Goal: Task Accomplishment & Management: Use online tool/utility

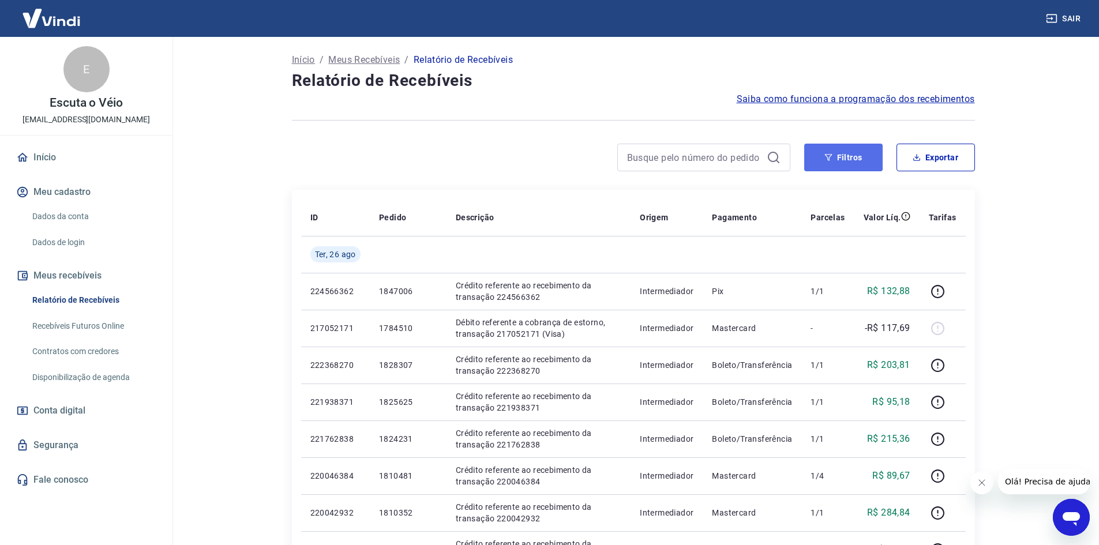
click at [837, 155] on button "Filtros" at bounding box center [843, 158] width 78 height 28
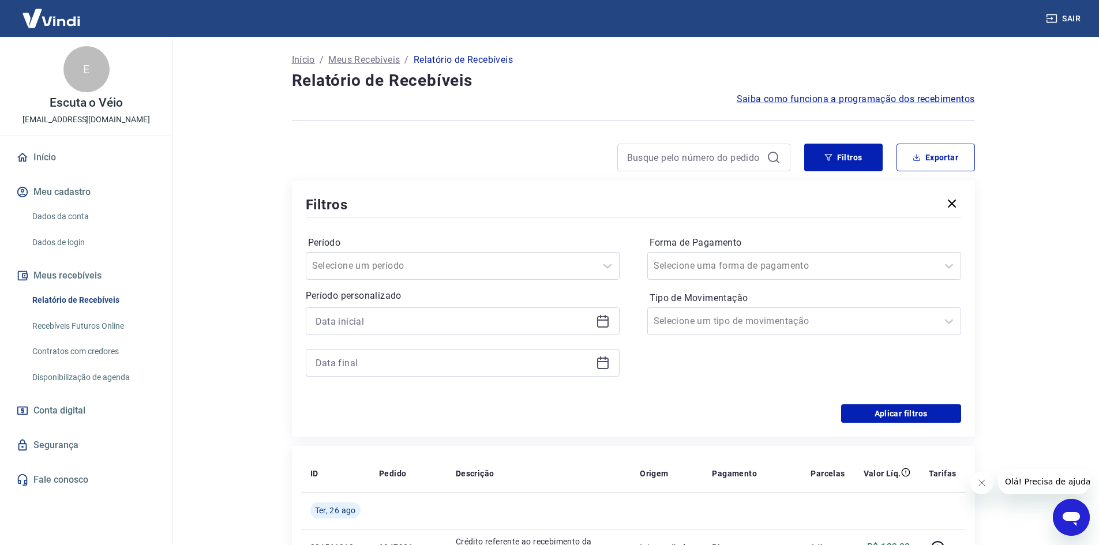
click at [601, 323] on icon at bounding box center [603, 321] width 14 height 14
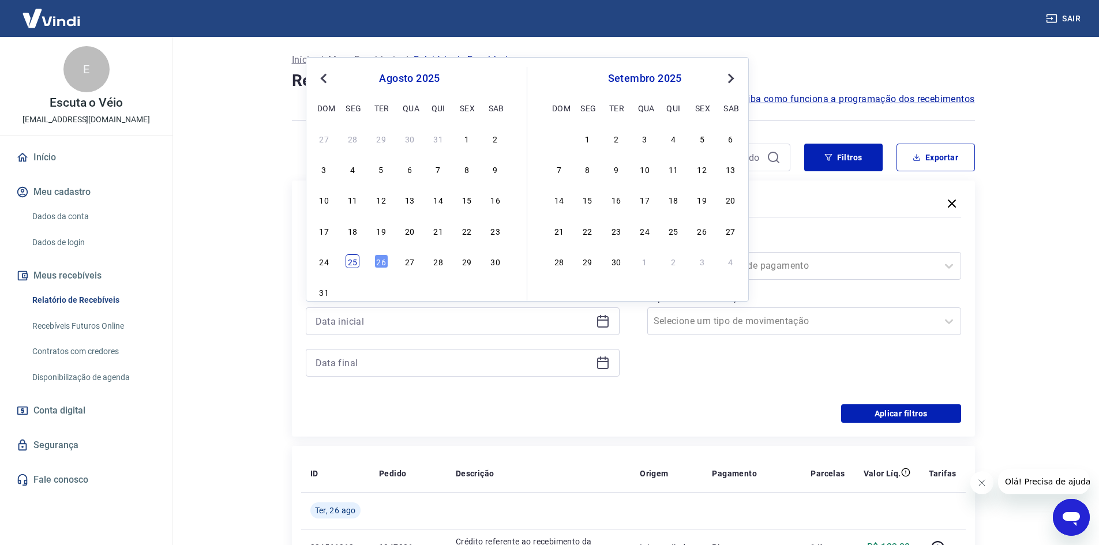
click at [350, 260] on div "25" at bounding box center [353, 261] width 14 height 14
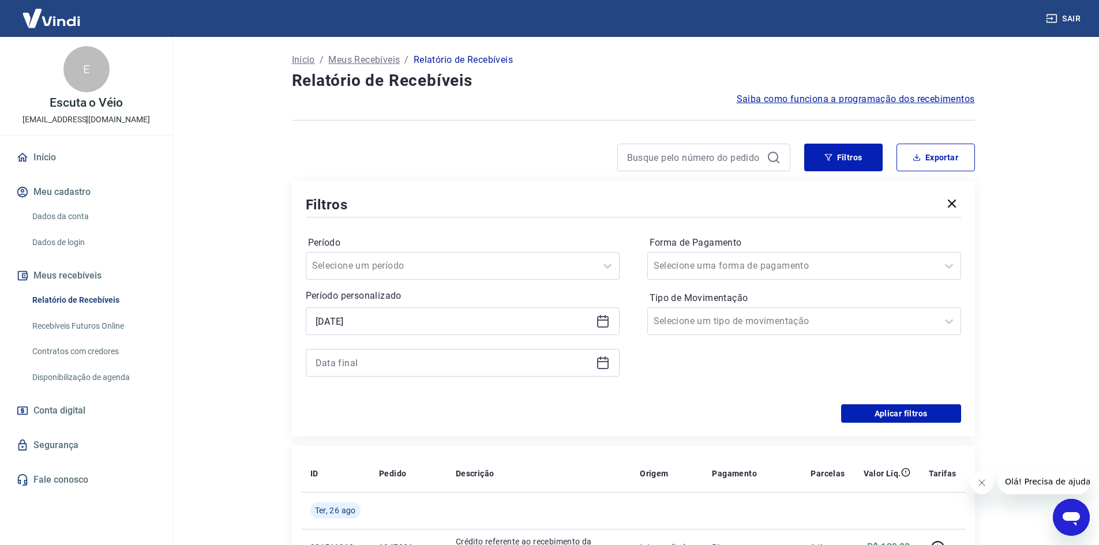
type input "[DATE]"
click at [601, 364] on icon at bounding box center [603, 363] width 14 height 14
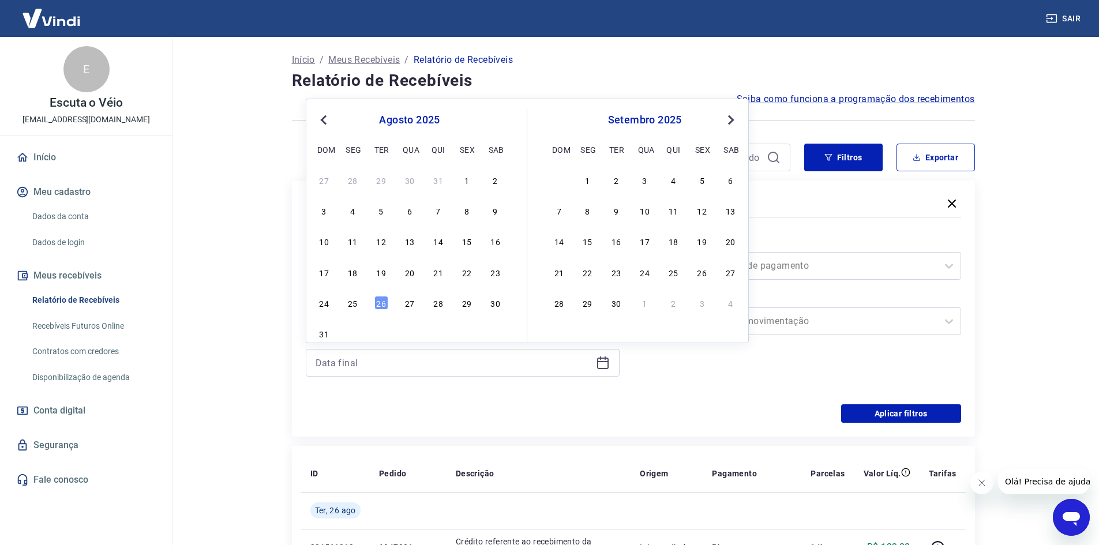
click at [353, 302] on div "25" at bounding box center [353, 303] width 14 height 14
click at [905, 416] on button "Aplicar filtros" at bounding box center [901, 413] width 120 height 18
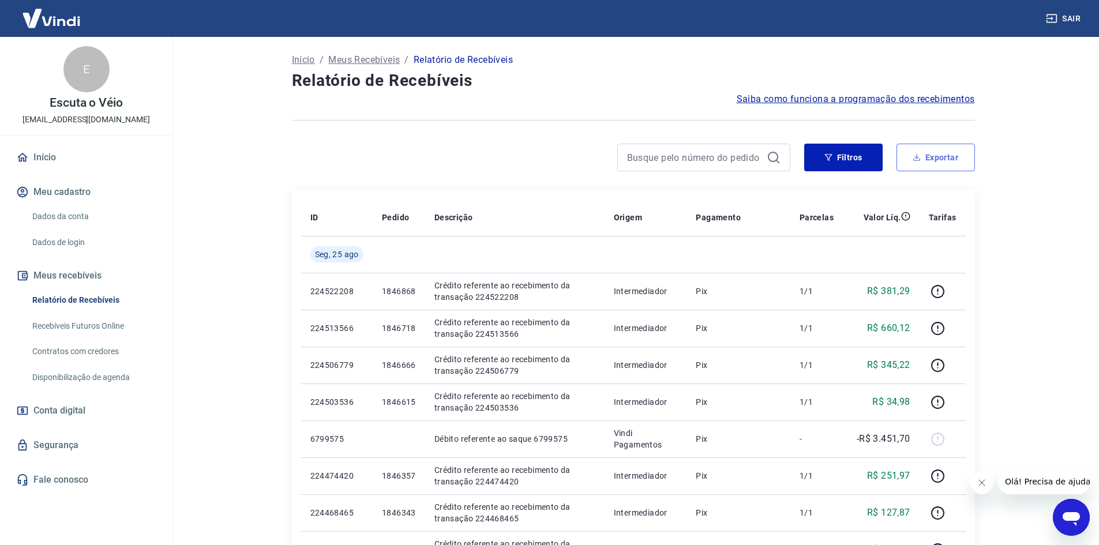
click at [961, 166] on button "Exportar" at bounding box center [936, 158] width 78 height 28
type input "[DATE]"
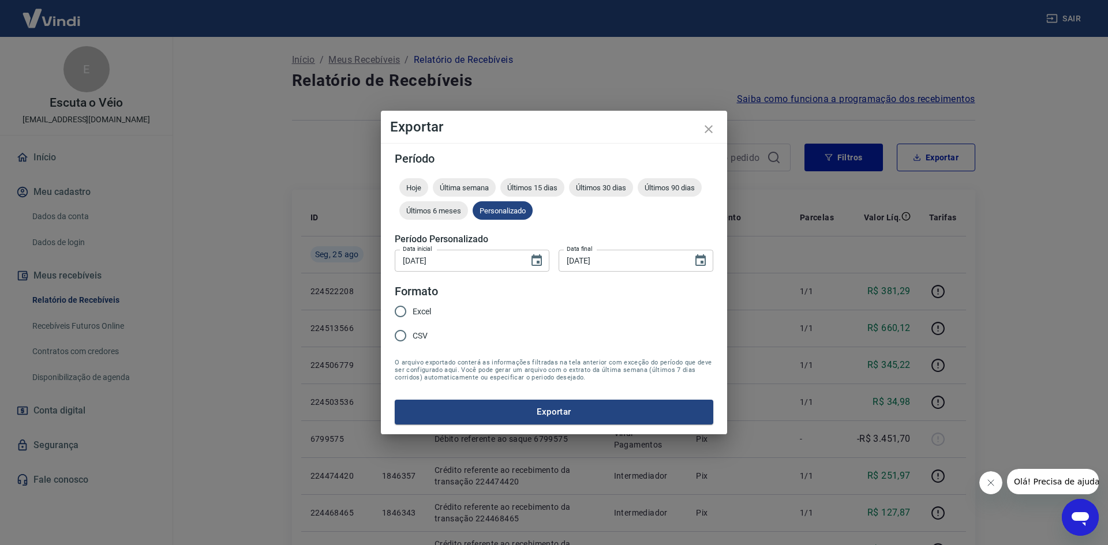
click at [418, 311] on span "Excel" at bounding box center [422, 312] width 18 height 12
click at [413, 311] on input "Excel" at bounding box center [400, 311] width 24 height 24
radio input "true"
click at [434, 413] on button "Exportar" at bounding box center [554, 412] width 319 height 24
